Goal: Information Seeking & Learning: Learn about a topic

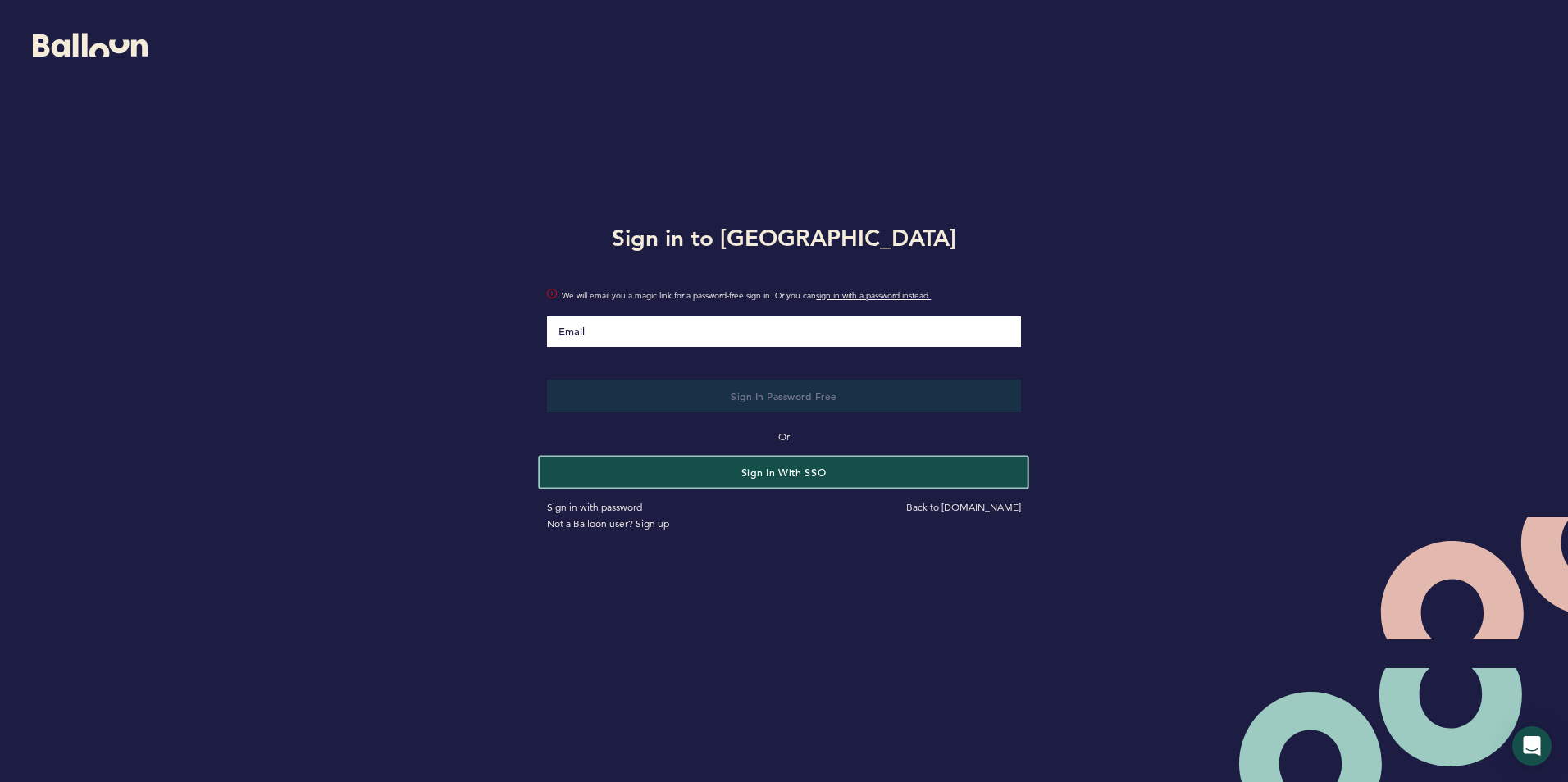
click at [693, 475] on button "Sign in with SSO" at bounding box center [784, 471] width 488 height 30
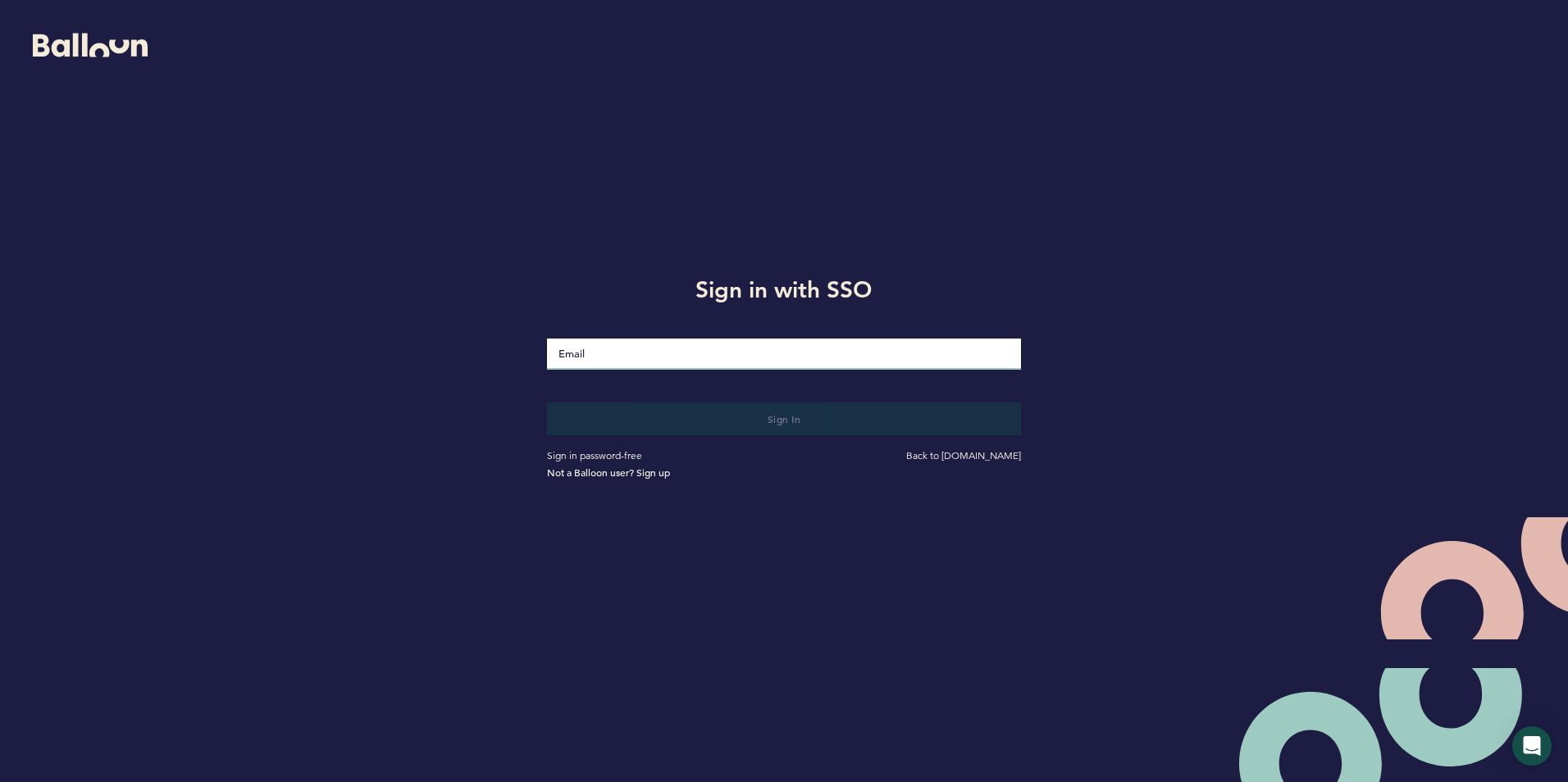
click at [675, 357] on input "Email" at bounding box center [783, 354] width 473 height 31
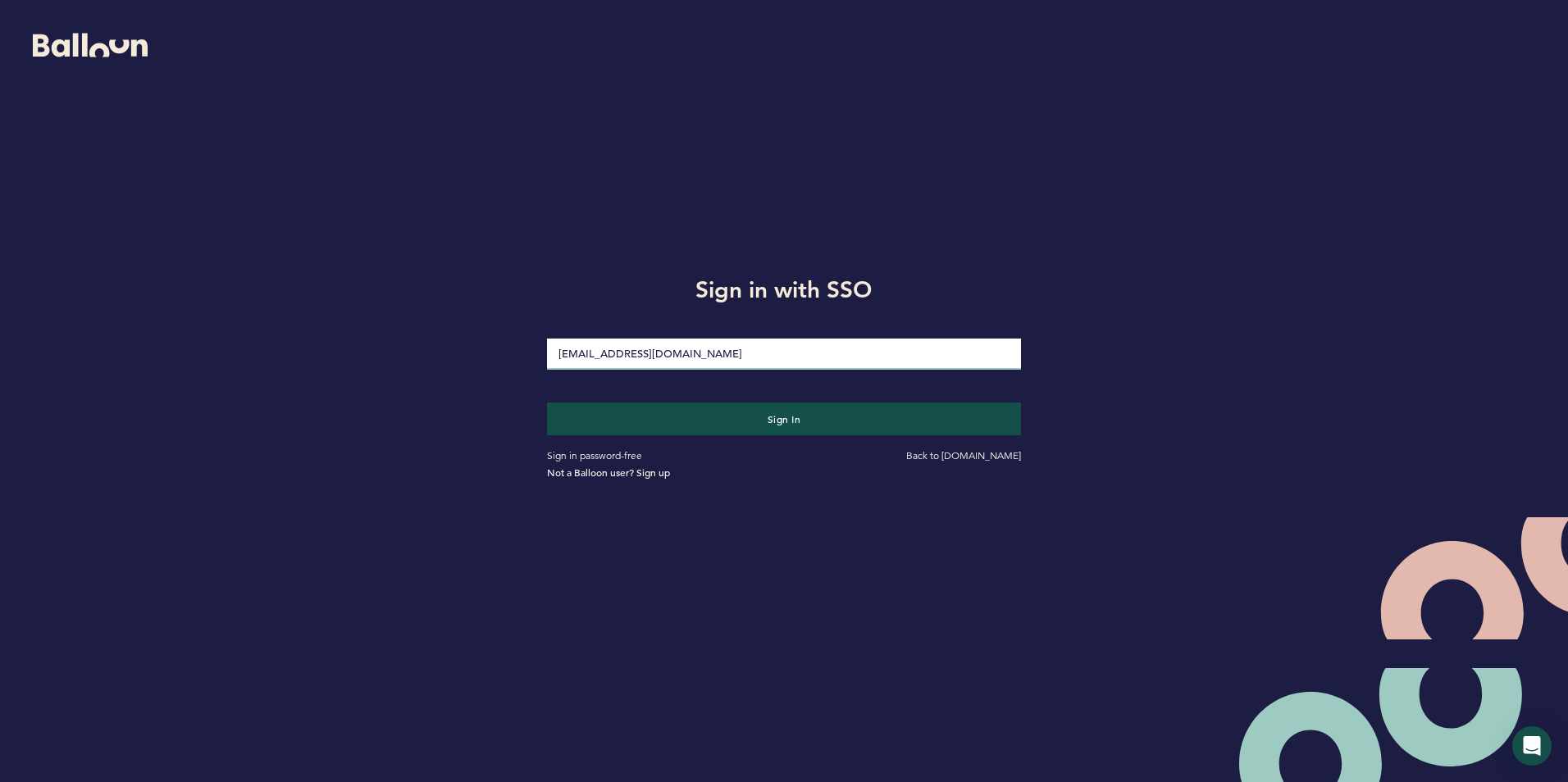
type input "[EMAIL_ADDRESS][DOMAIN_NAME]"
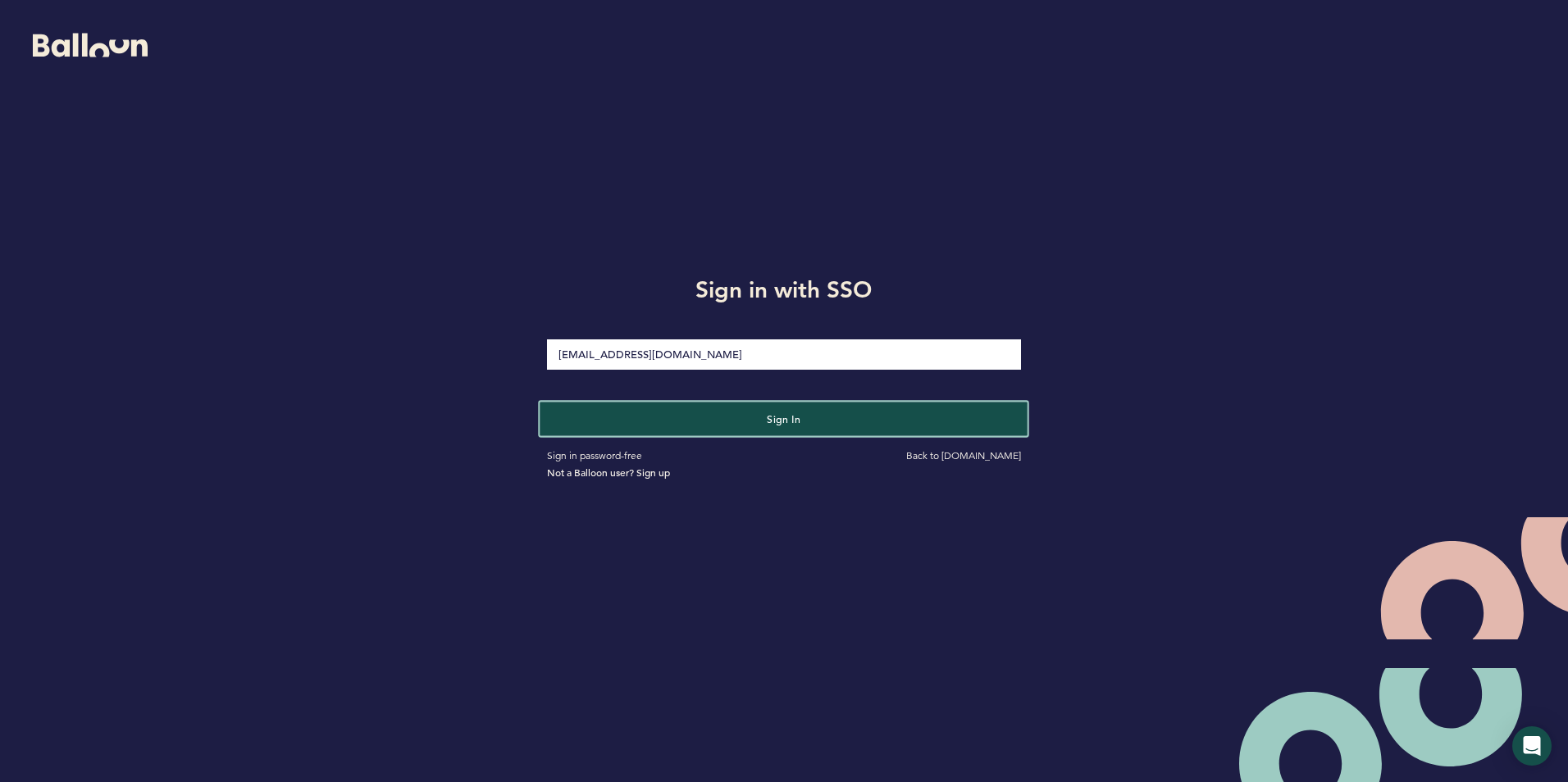
click at [785, 425] on button "Sign in" at bounding box center [784, 418] width 488 height 34
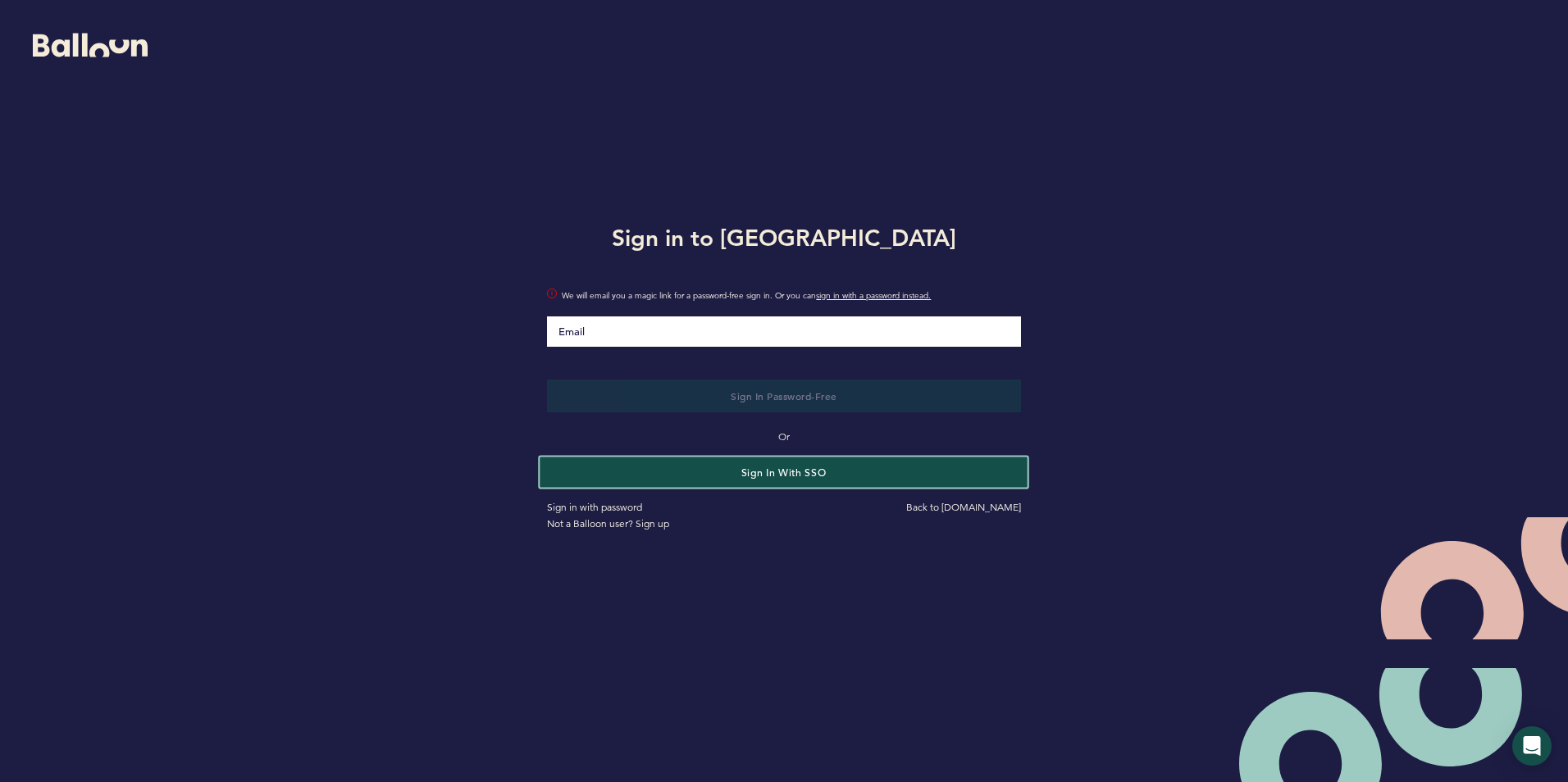
click at [718, 469] on button "Sign in with SSO" at bounding box center [784, 471] width 488 height 30
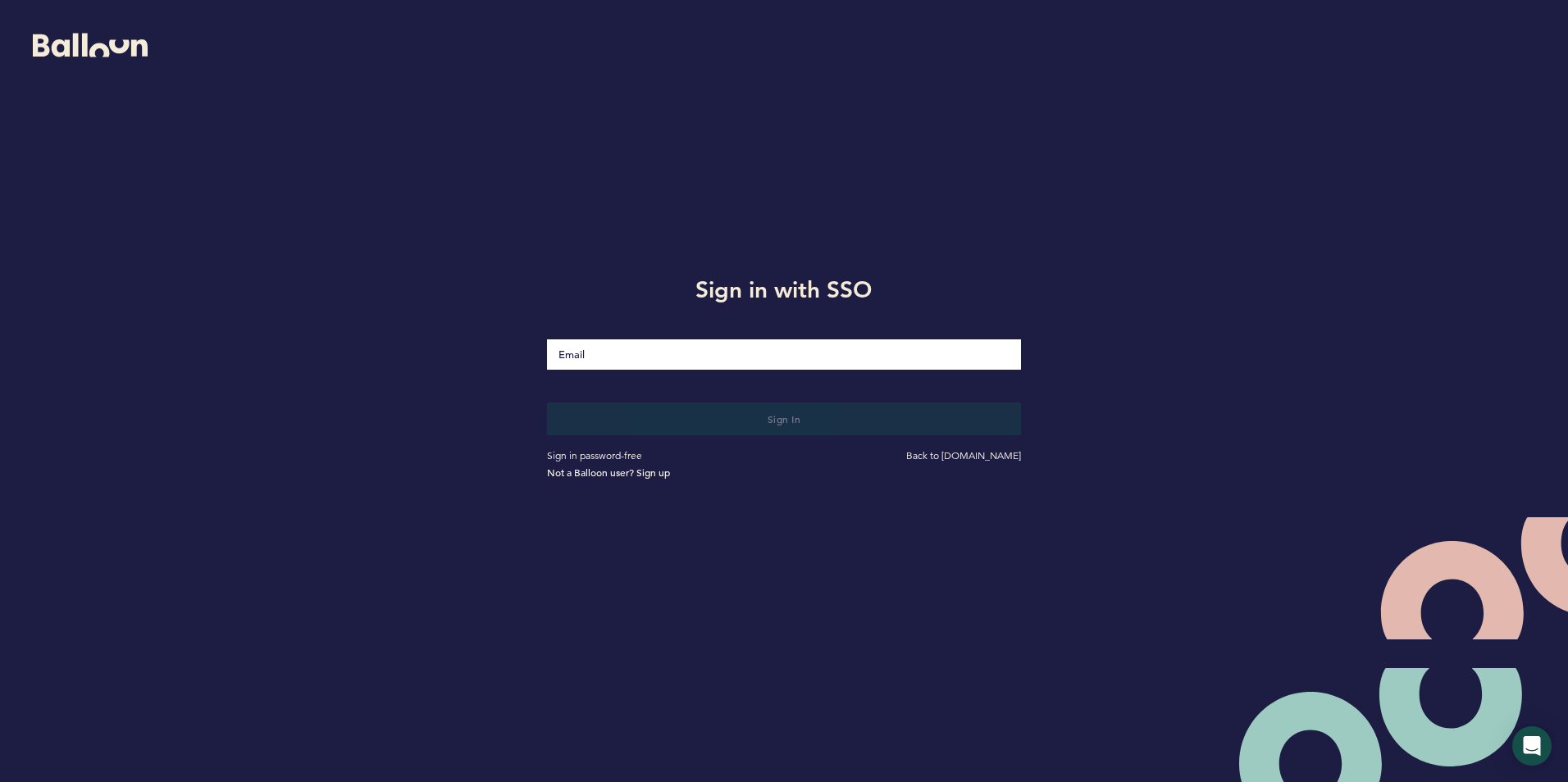
click at [630, 364] on input "Email" at bounding box center [783, 354] width 473 height 30
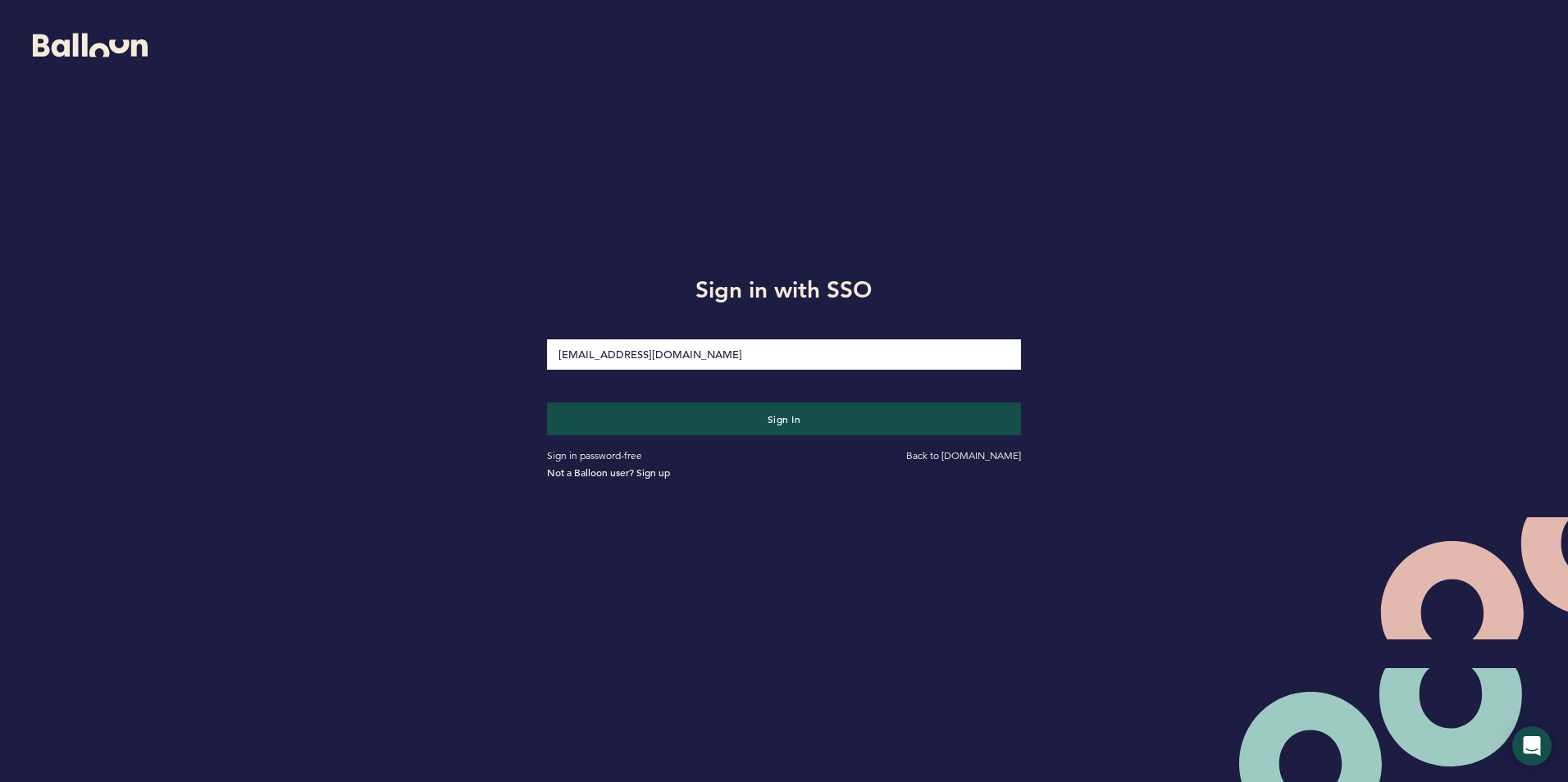
type input "[EMAIL_ADDRESS][DOMAIN_NAME]"
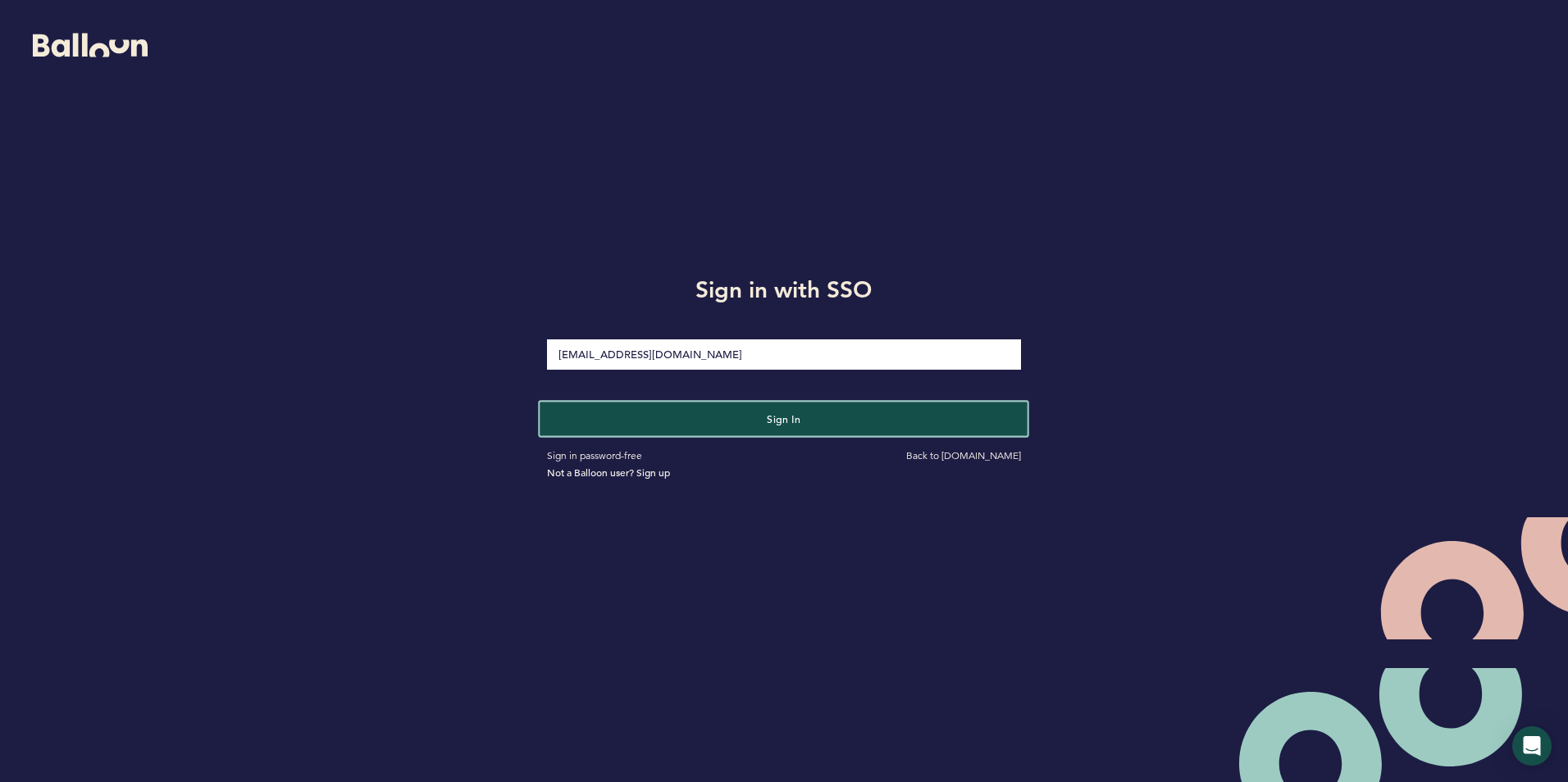
click at [752, 421] on button "Sign in" at bounding box center [784, 418] width 488 height 34
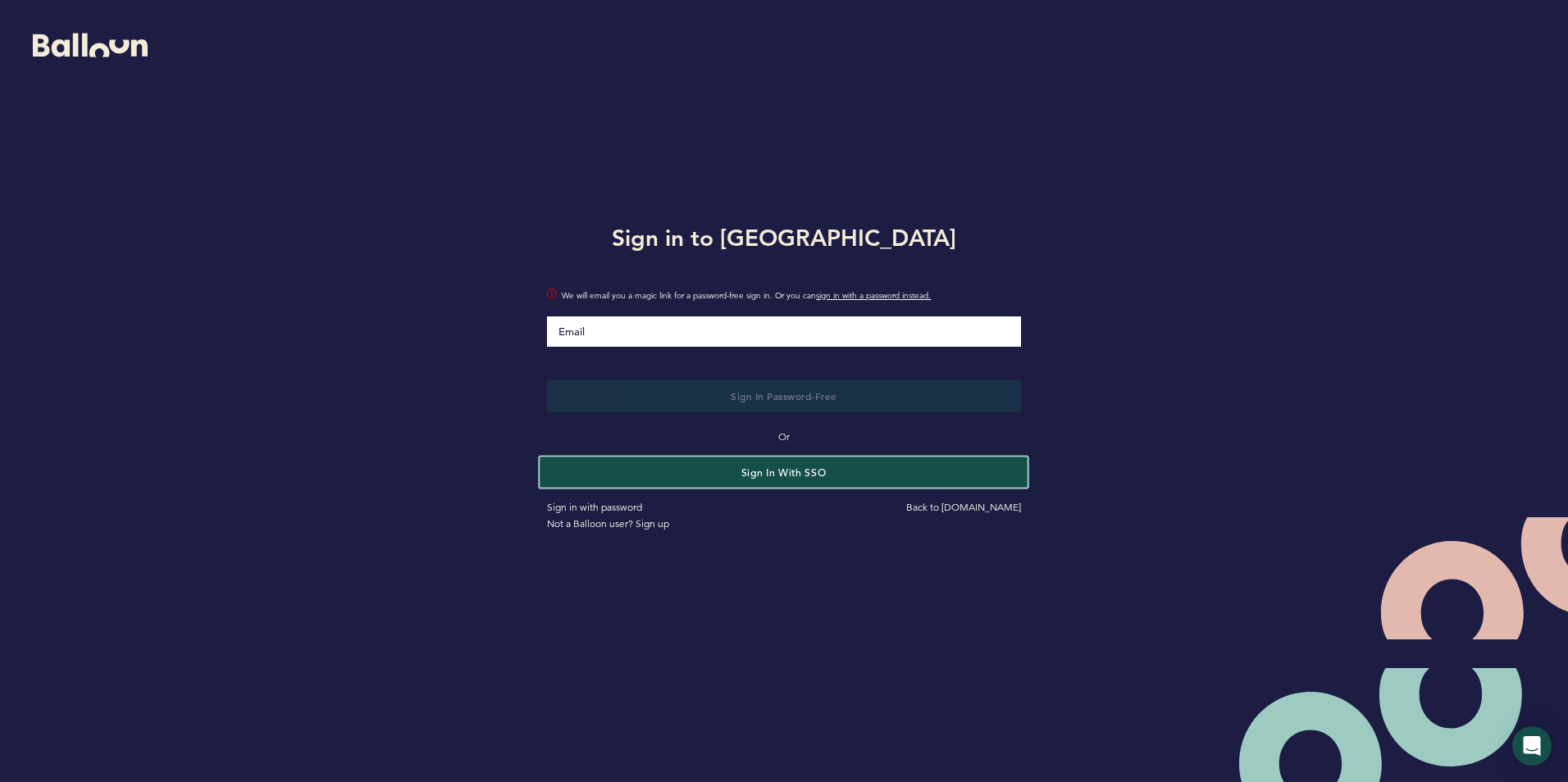
click at [714, 480] on button "Sign in with SSO" at bounding box center [784, 471] width 488 height 30
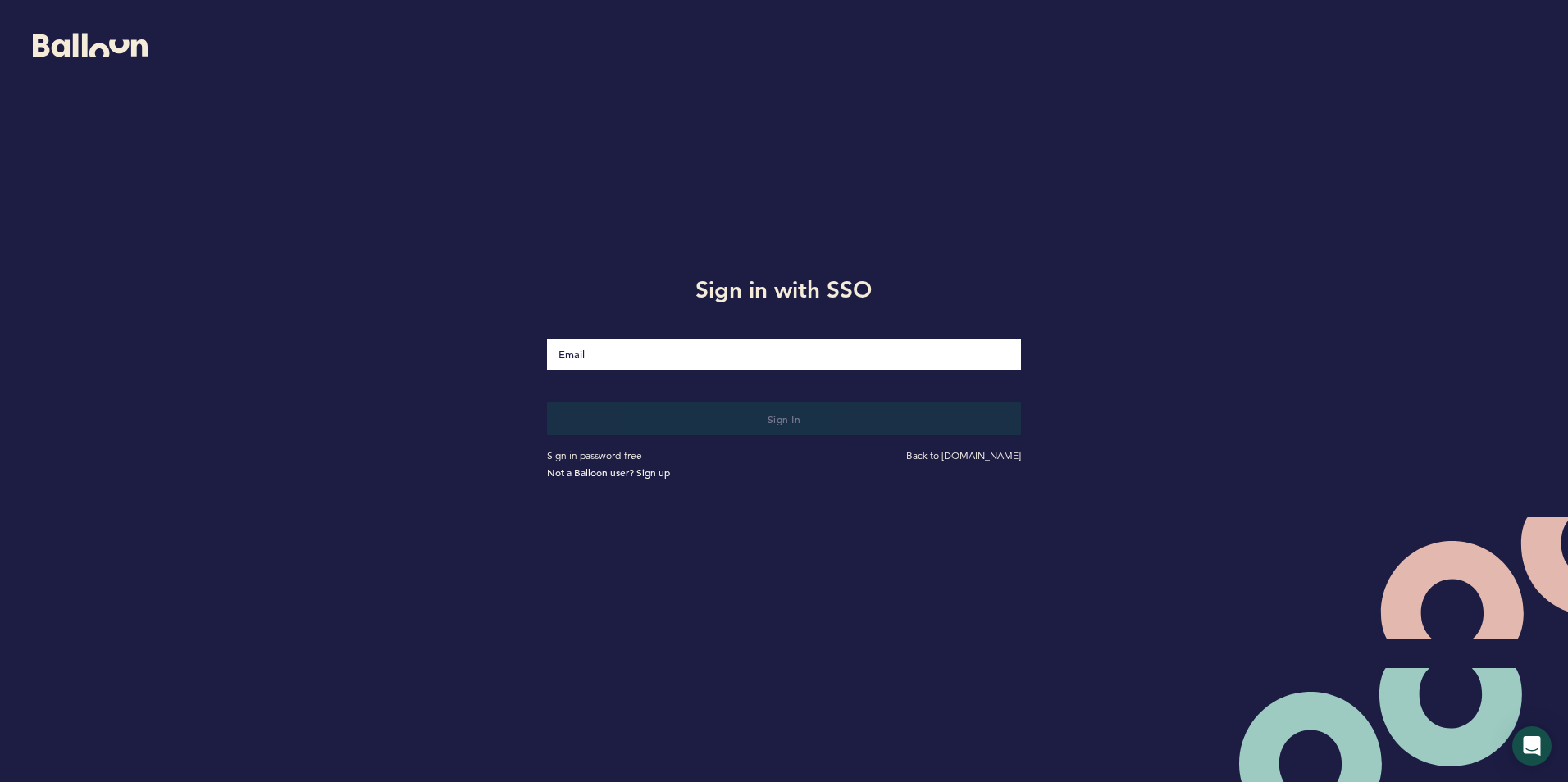
click at [589, 354] on input "Email" at bounding box center [783, 354] width 473 height 30
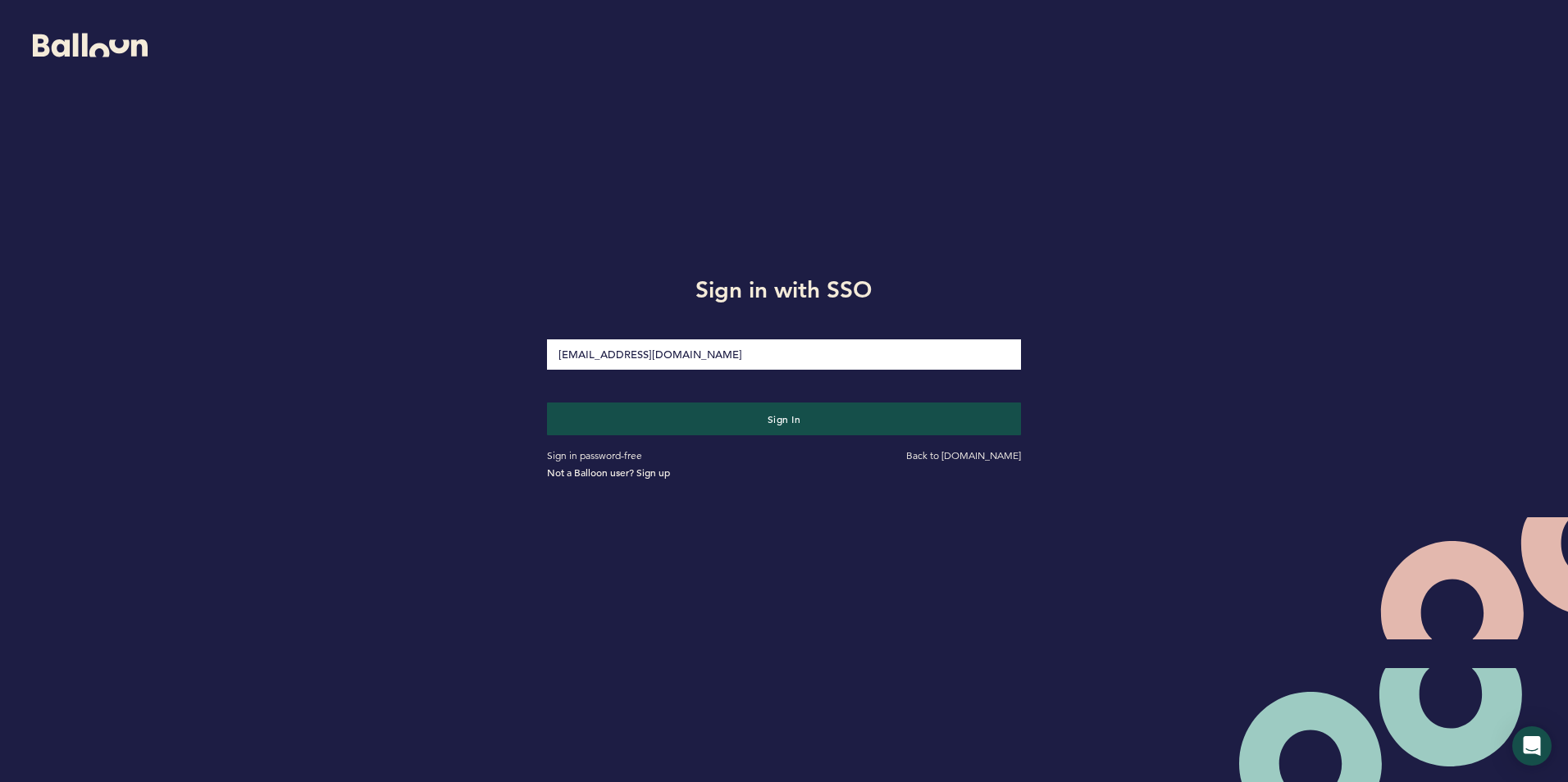
type input "[EMAIL_ADDRESS][DOMAIN_NAME]"
click at [673, 352] on input "[EMAIL_ADDRESS][DOMAIN_NAME]" at bounding box center [783, 354] width 473 height 30
drag, startPoint x: 712, startPoint y: 351, endPoint x: 466, endPoint y: 352, distance: 246.0
click at [466, 352] on div "Sign in with SSO CREY_AD@YAHOO.COM Sign in Sign in password-free Back to getbal…" at bounding box center [784, 375] width 1568 height 749
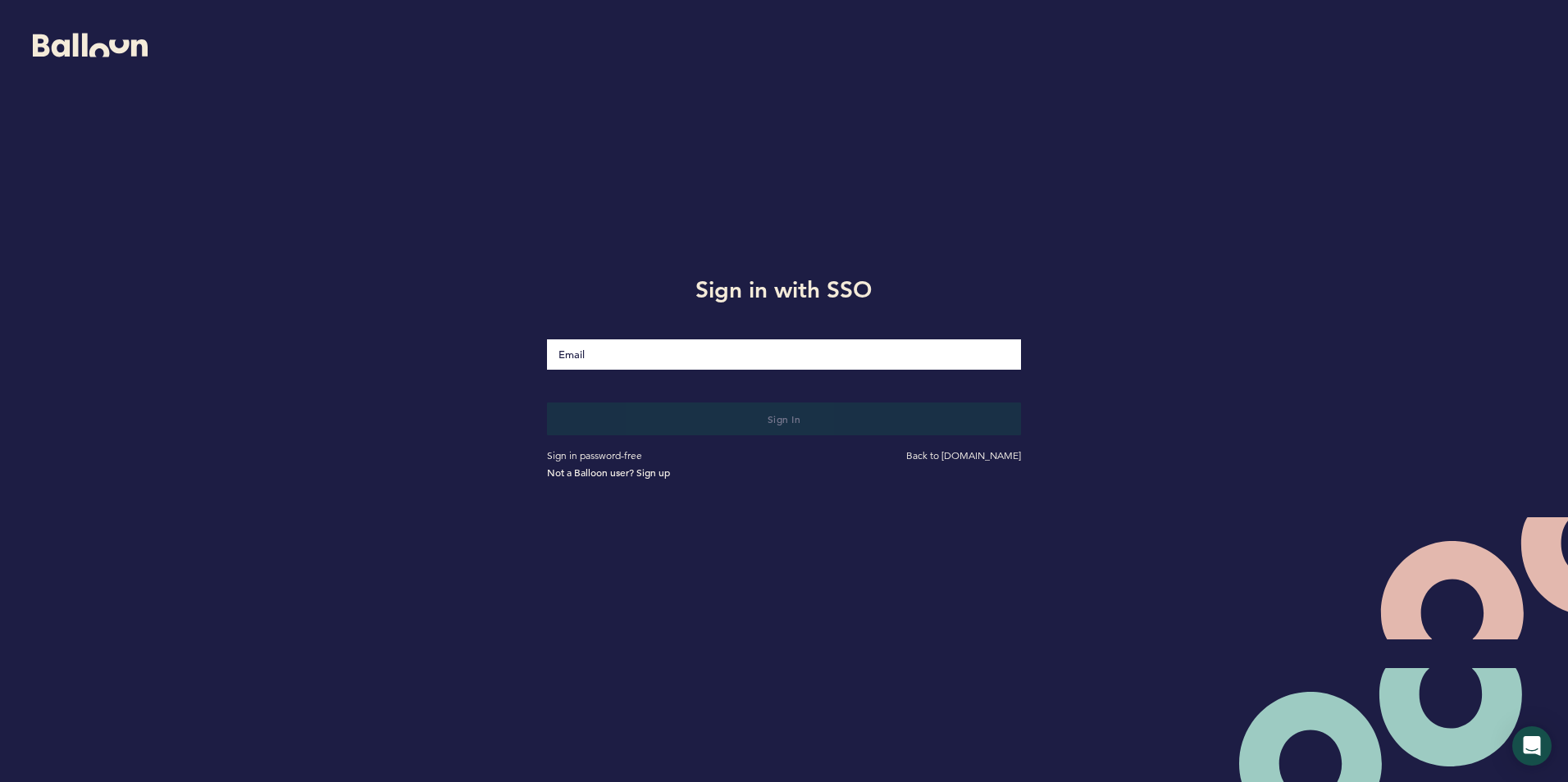
click at [589, 353] on input "Email" at bounding box center [783, 354] width 473 height 30
type input "C"
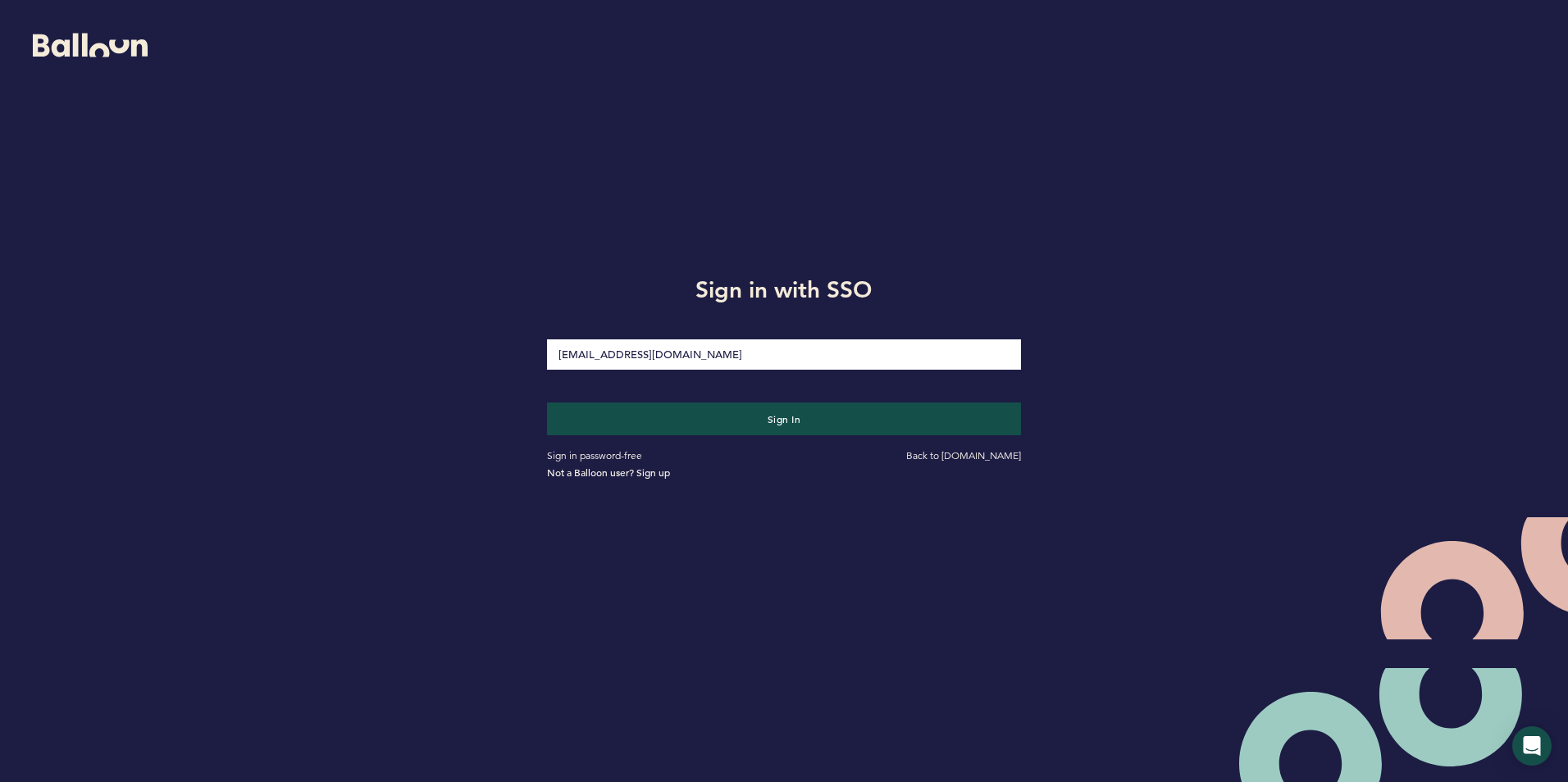
type input "[EMAIL_ADDRESS][DOMAIN_NAME]"
click at [547, 402] on button "Sign in" at bounding box center [783, 419] width 473 height 33
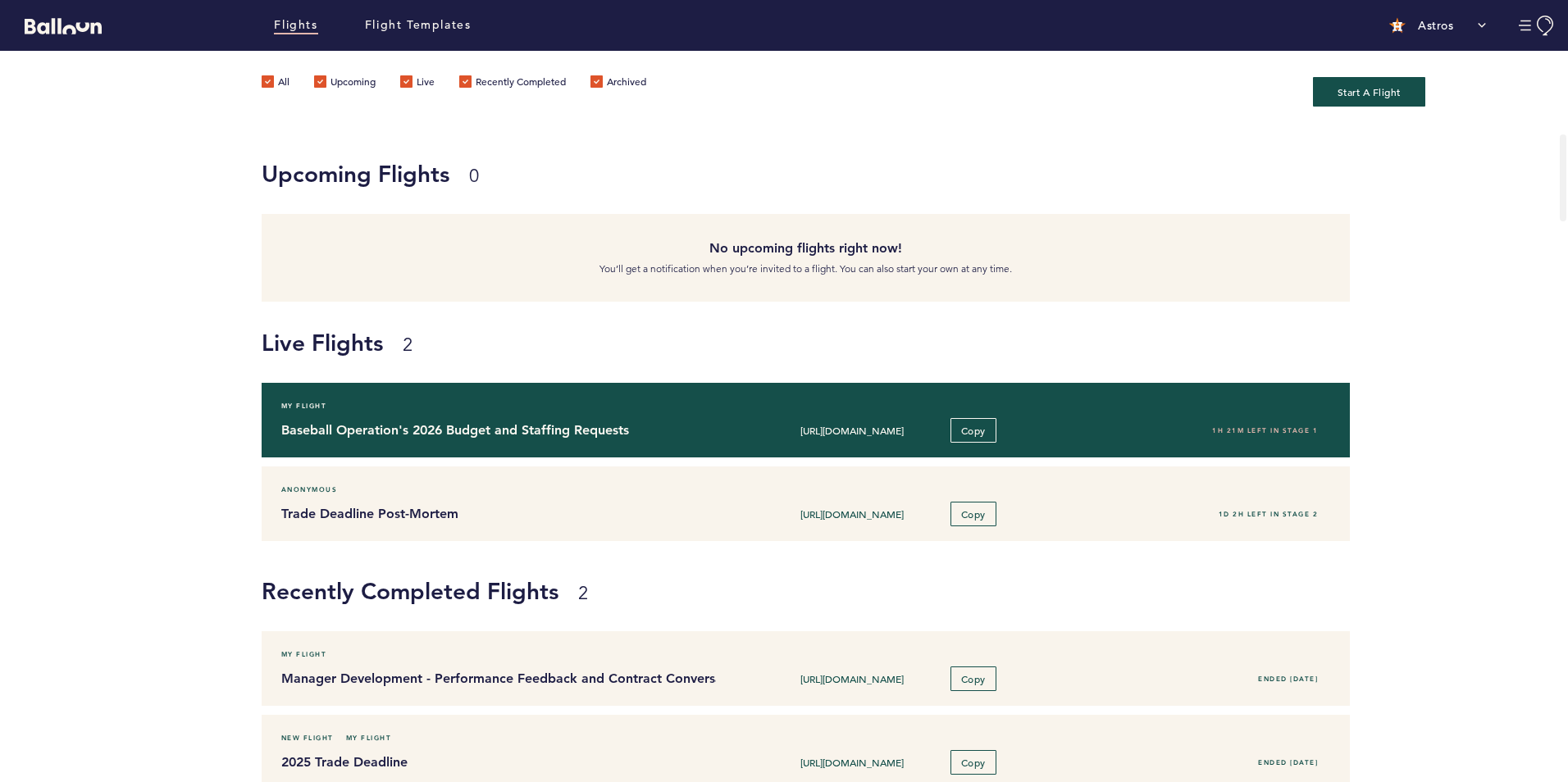
click at [370, 438] on h4 "Baseball Operation's 2026 Budget and Staffing Requests" at bounding box center [493, 430] width 423 height 20
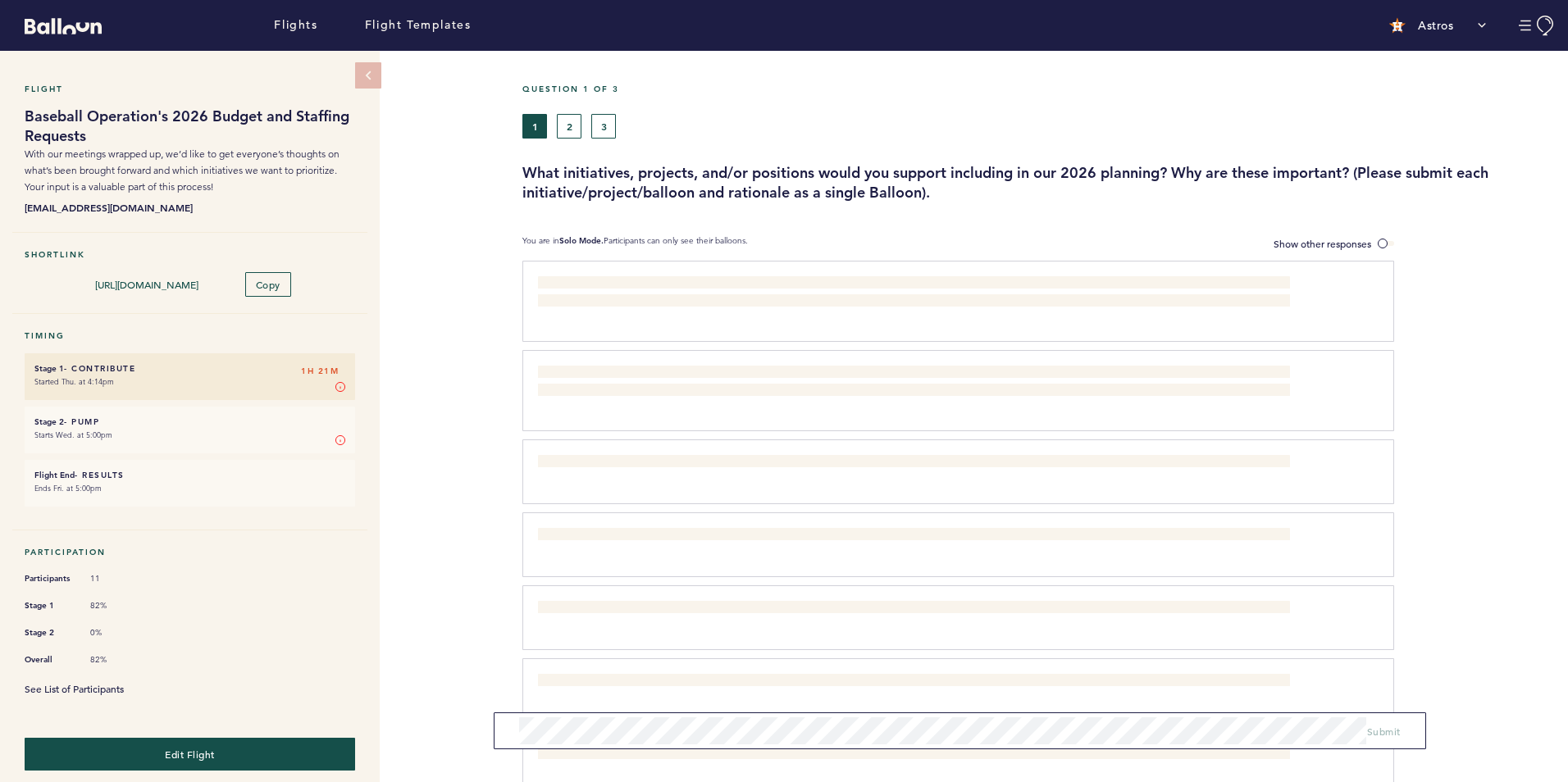
click at [56, 685] on link "See List of Participants" at bounding box center [74, 688] width 99 height 13
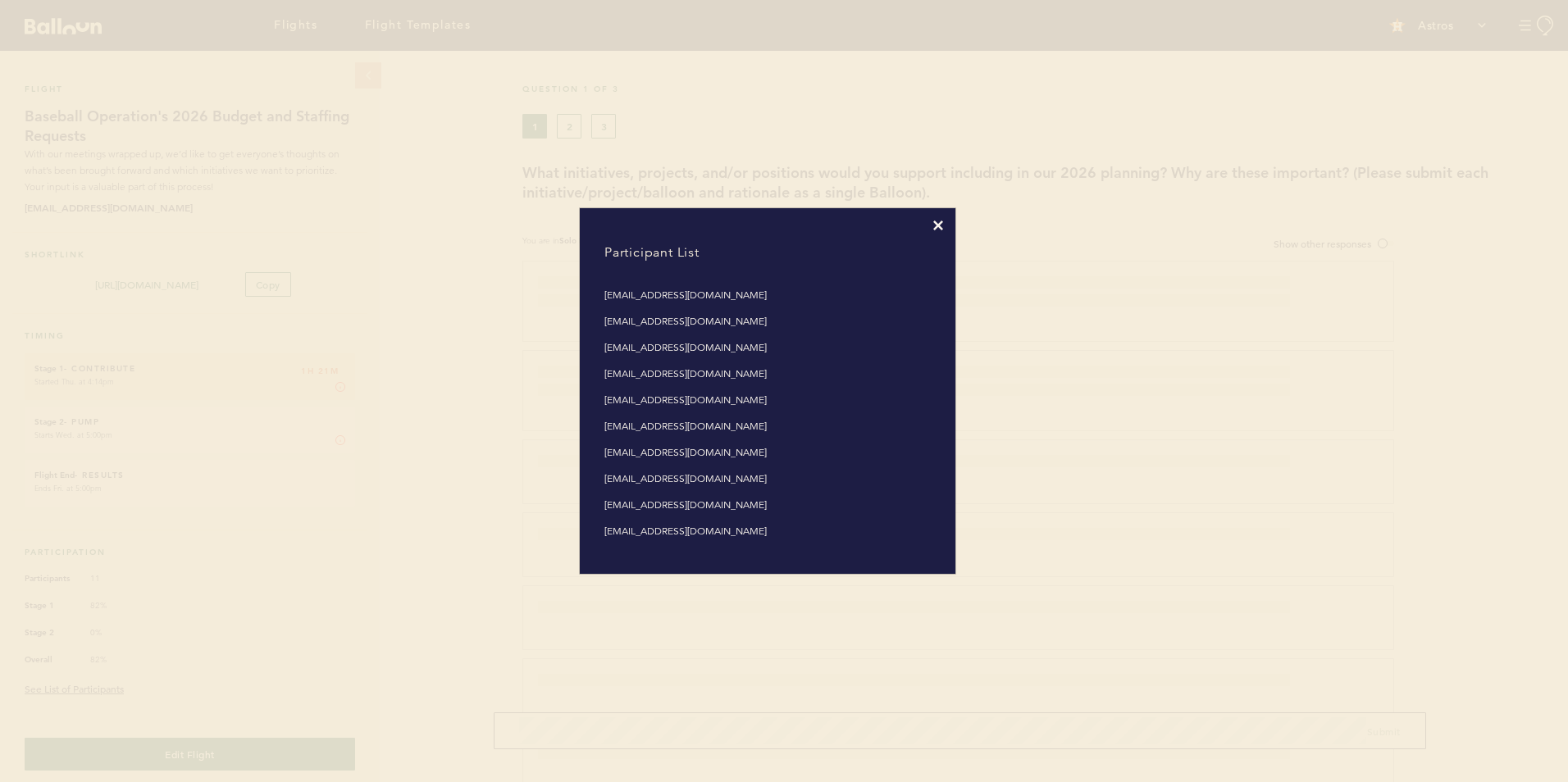
click at [937, 225] on icon at bounding box center [937, 225] width 9 height 9
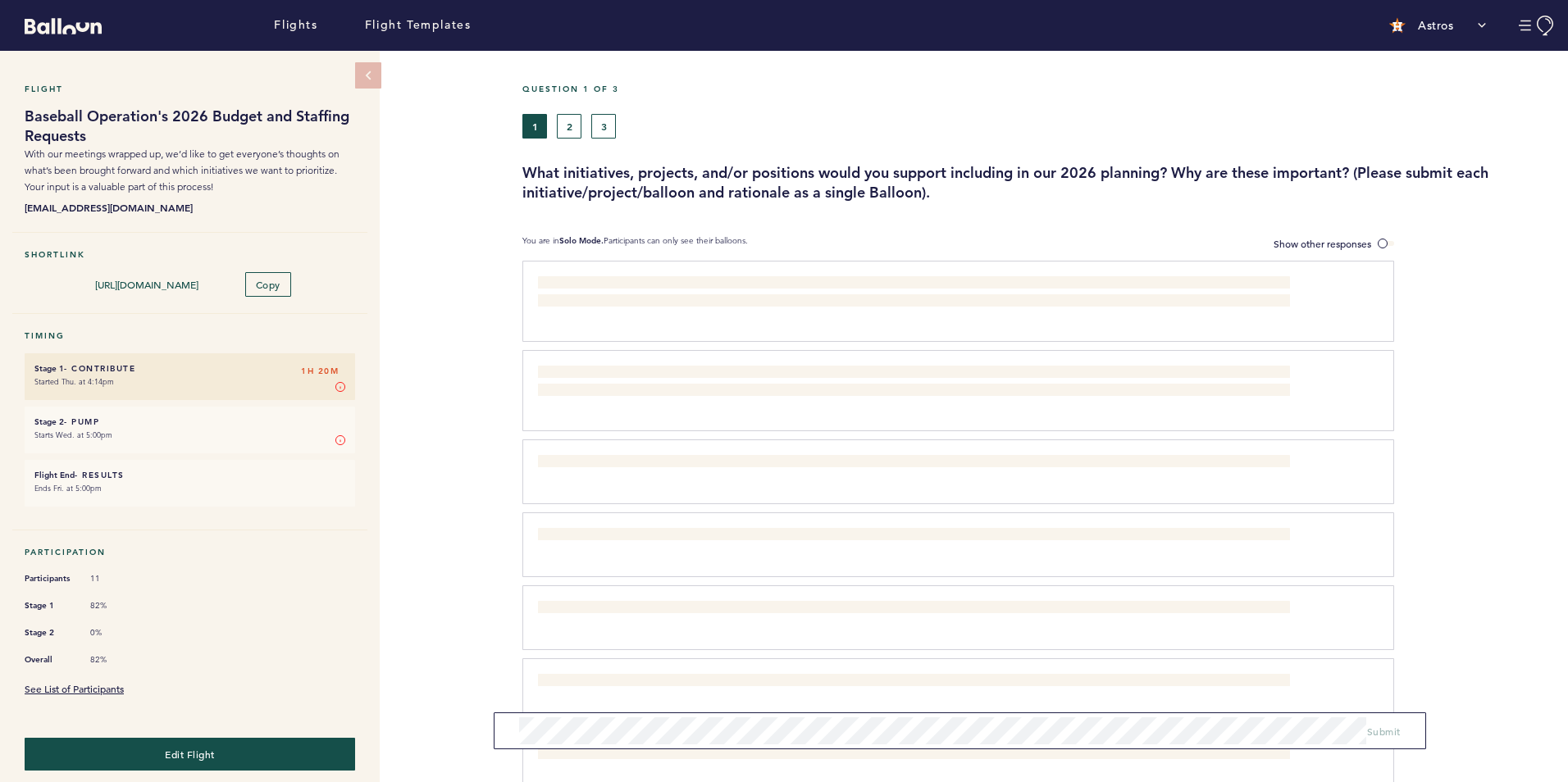
click at [429, 431] on div "Flight Baseball Operation's 2026 Budget and Staffing Requests With our meetings…" at bounding box center [784, 416] width 1568 height 731
